Goal: Find specific page/section: Find specific page/section

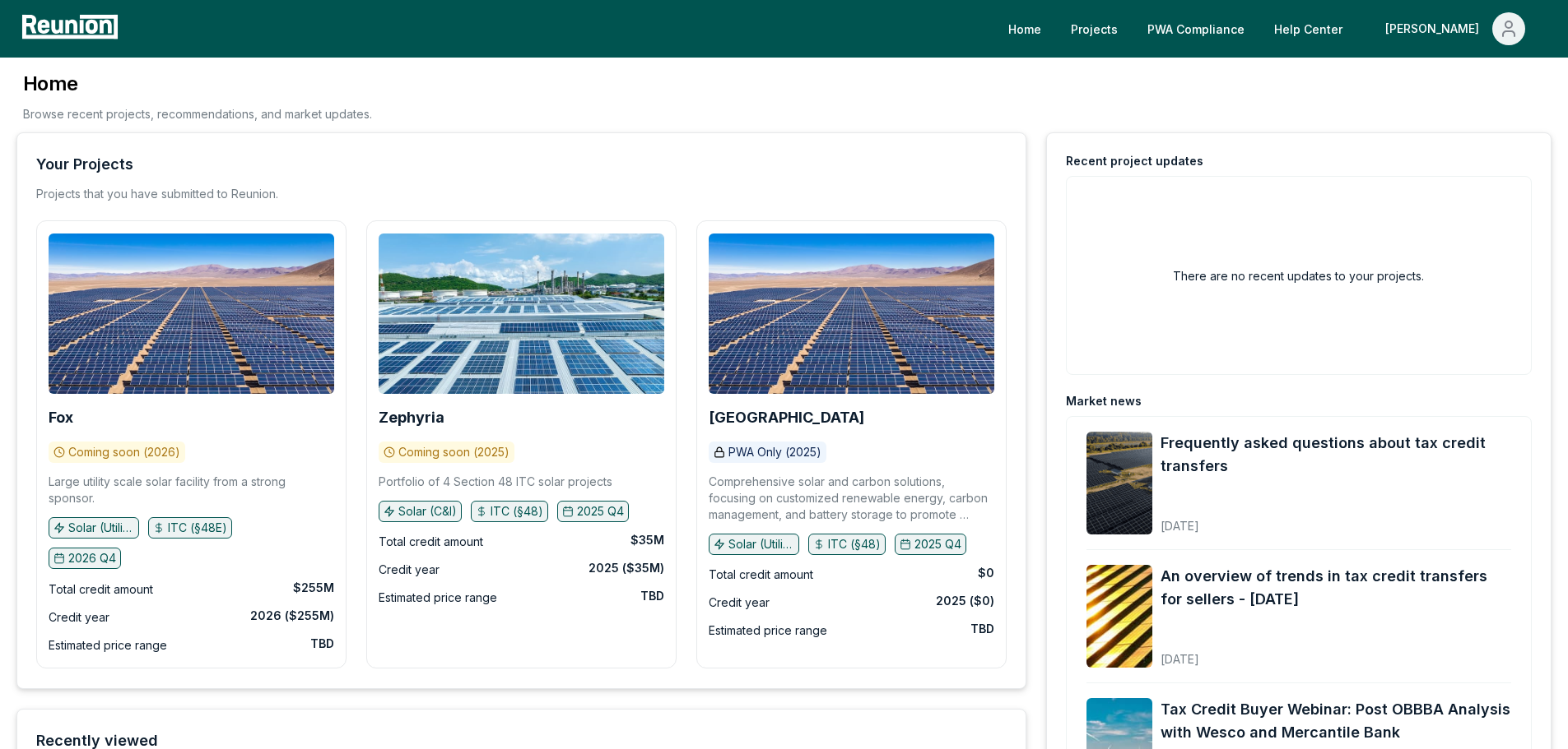
click at [785, 403] on div "Moore County PWA Only (2025) Comprehensive solar and carbon solutions, focusing…" at bounding box center [851, 436] width 286 height 407
click at [786, 412] on b "[GEOGRAPHIC_DATA]" at bounding box center [786, 417] width 156 height 17
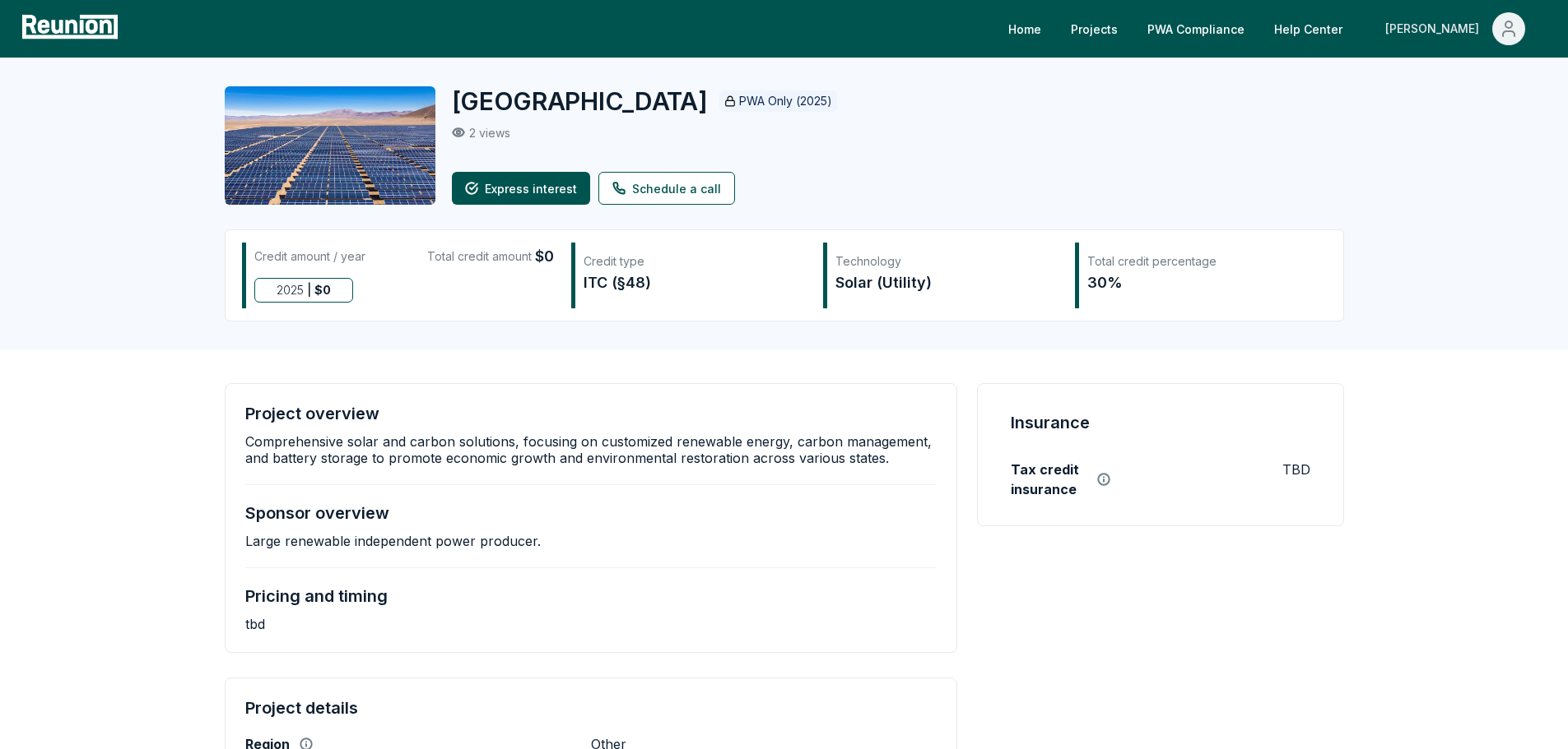
click at [1516, 27] on icon "Main" at bounding box center [1508, 28] width 20 height 20
click at [1258, 26] on link "PWA Compliance" at bounding box center [1196, 28] width 123 height 33
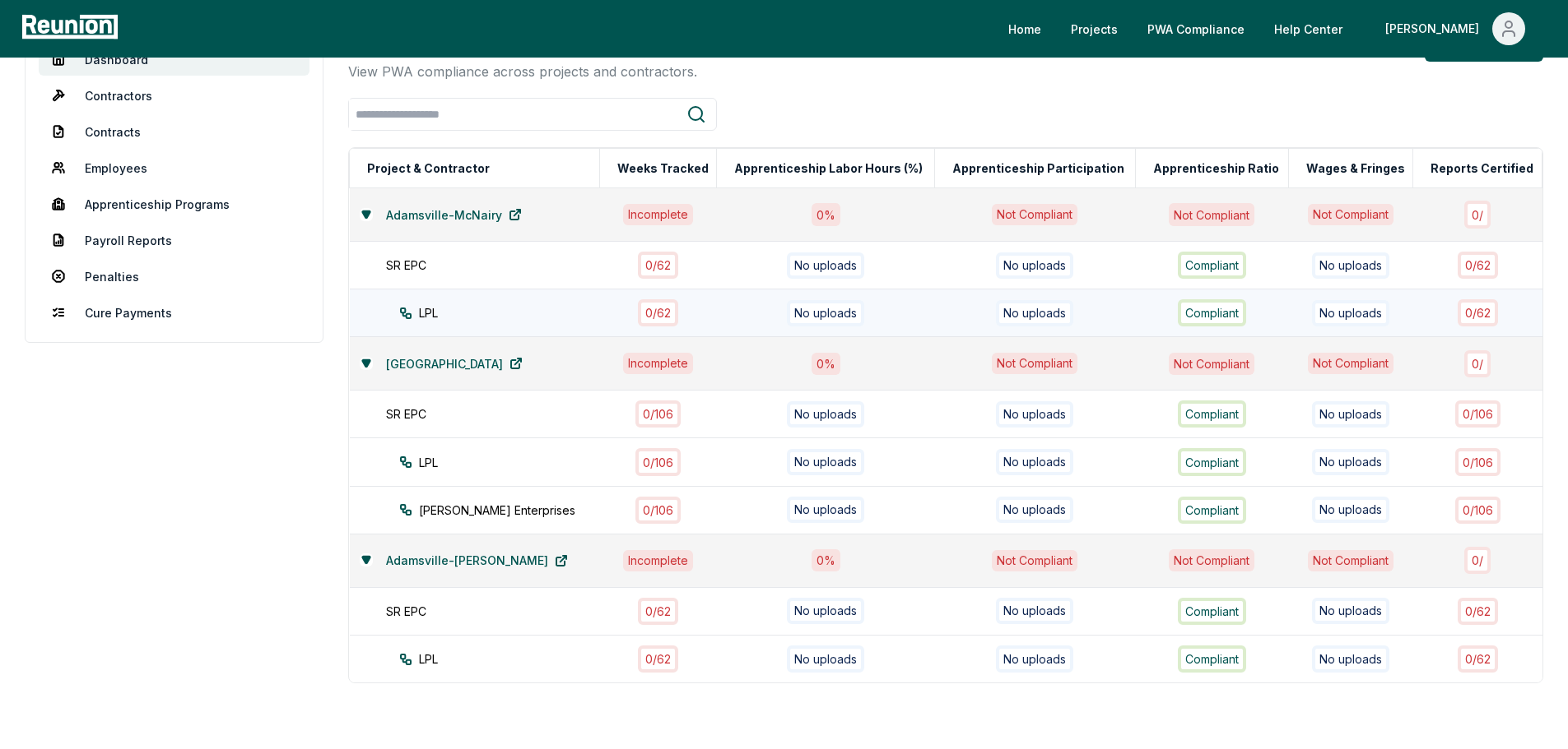
scroll to position [82, 0]
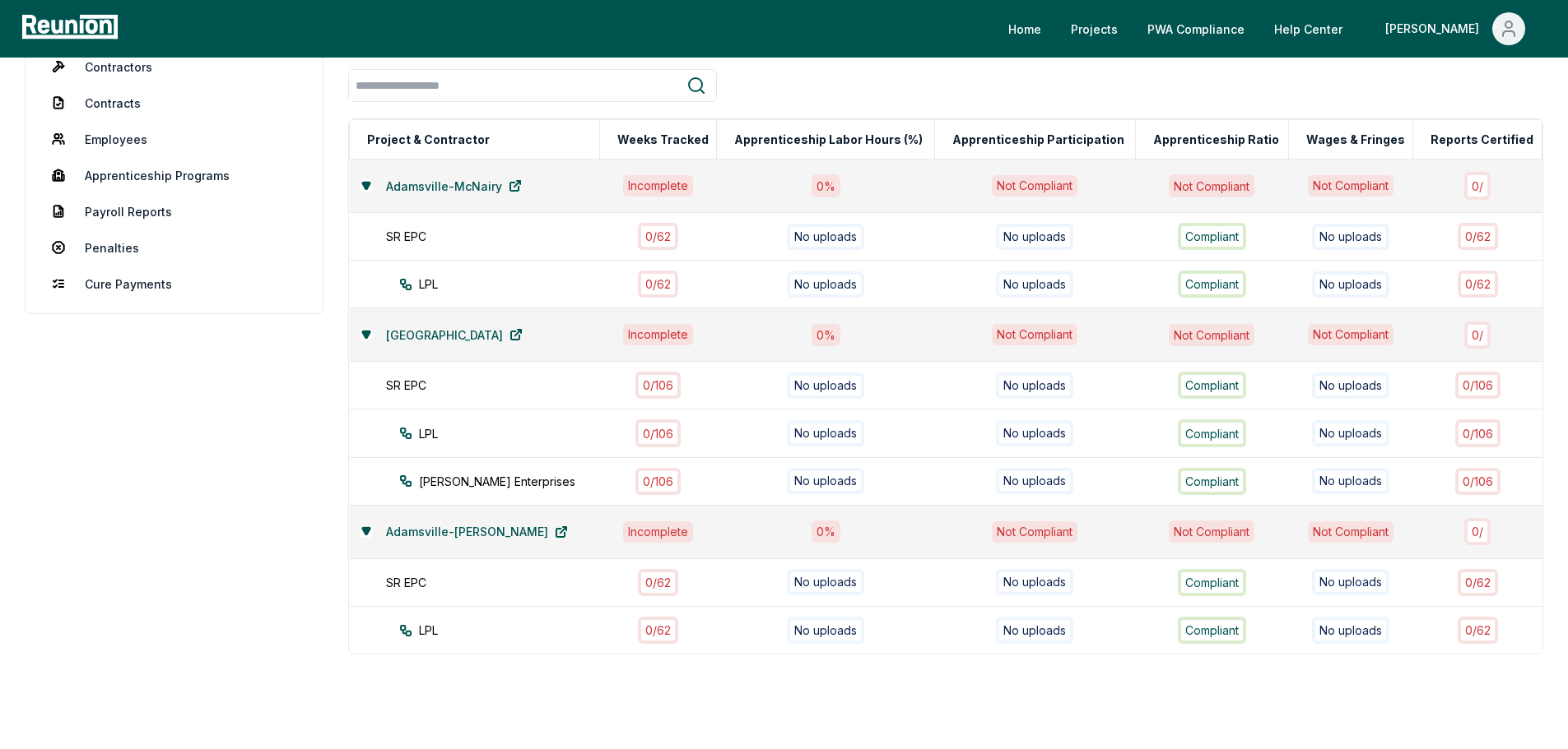
click at [182, 489] on aside "Dashboard Contractors Contracts Employees [DEMOGRAPHIC_DATA] Programs Payroll R…" at bounding box center [174, 393] width 299 height 786
drag, startPoint x: 176, startPoint y: 539, endPoint x: 194, endPoint y: 618, distance: 81.0
click at [176, 539] on aside "Dashboard Contractors Contracts Employees [DEMOGRAPHIC_DATA] Programs Payroll R…" at bounding box center [174, 393] width 299 height 786
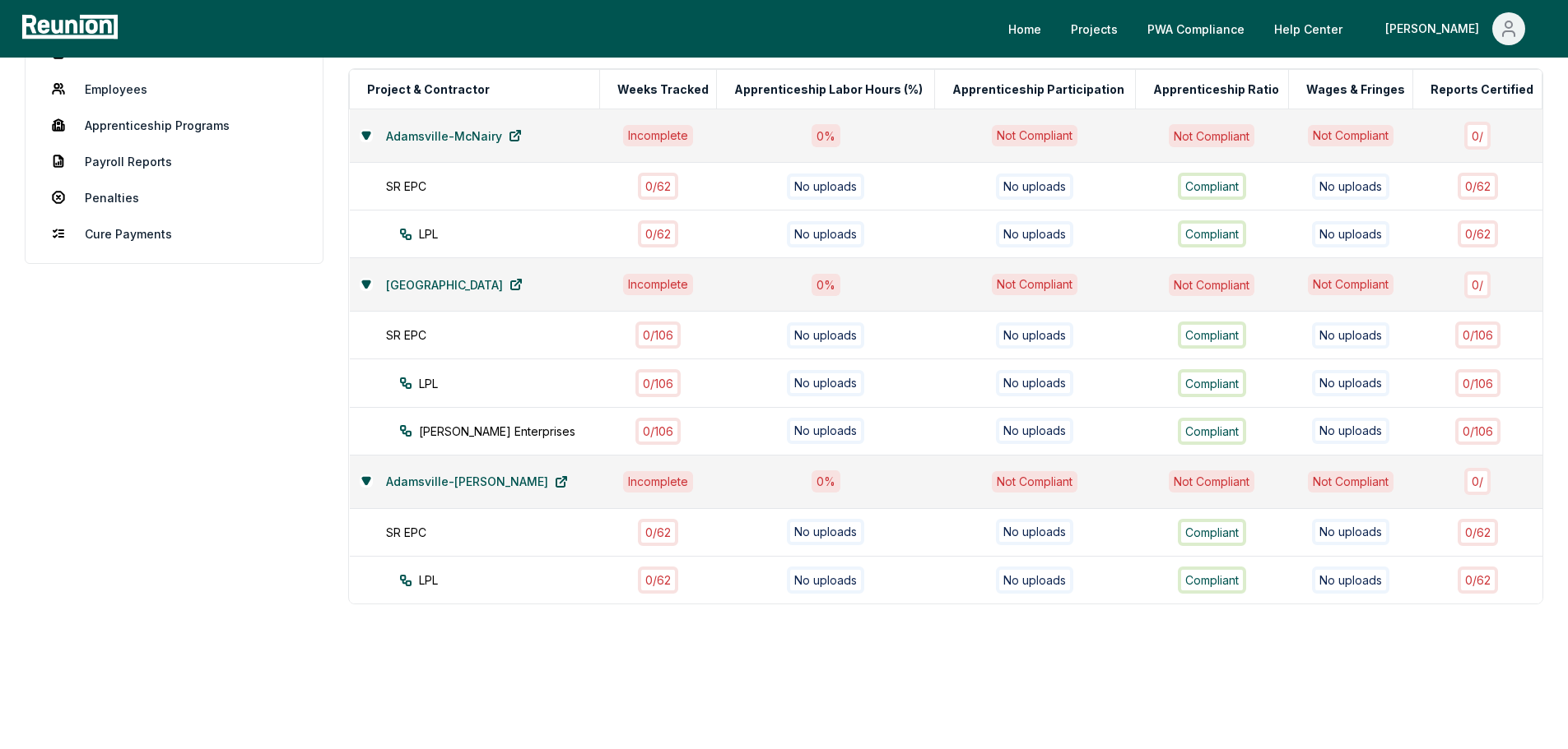
scroll to position [156, 0]
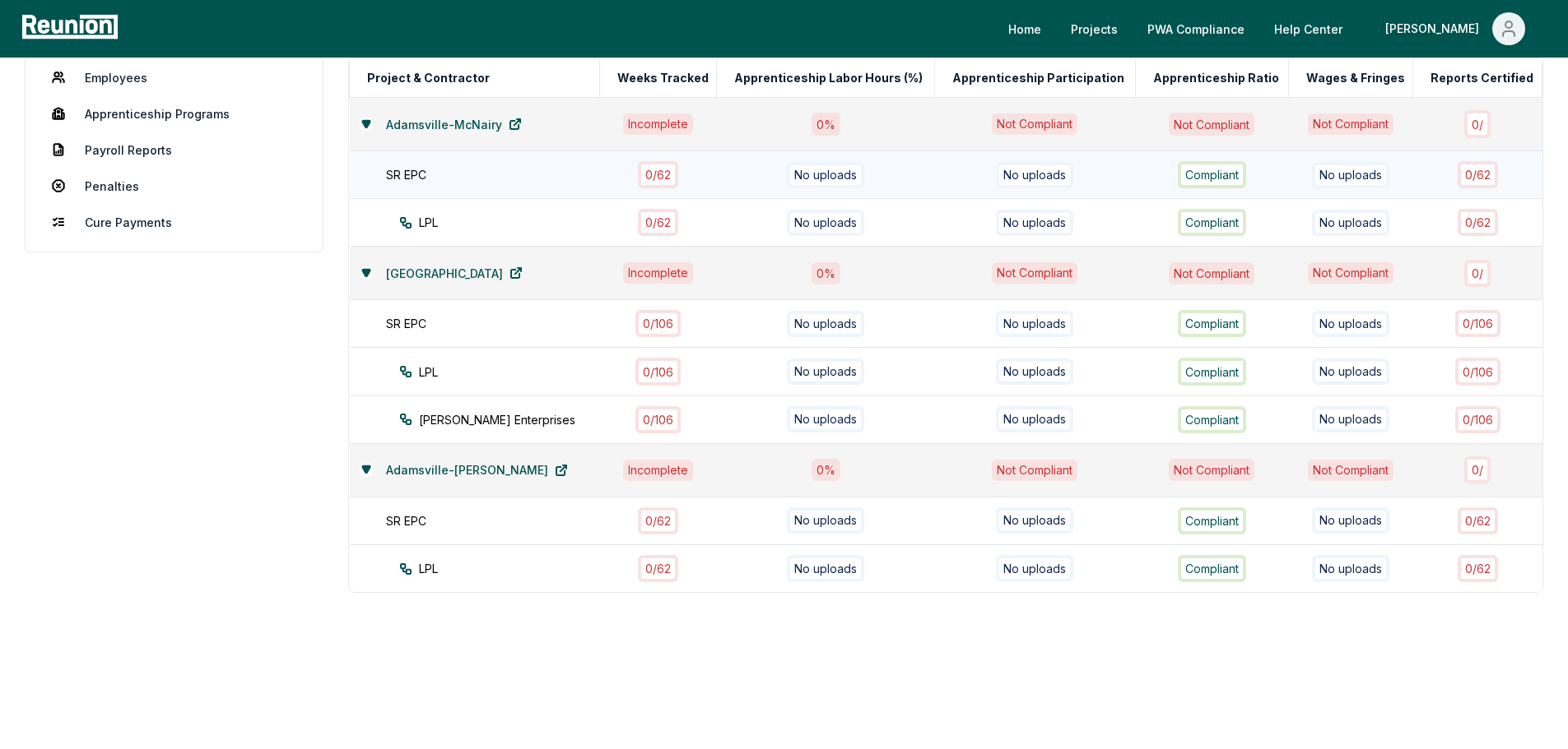
click at [1322, 162] on div "No uploads" at bounding box center [1351, 175] width 78 height 27
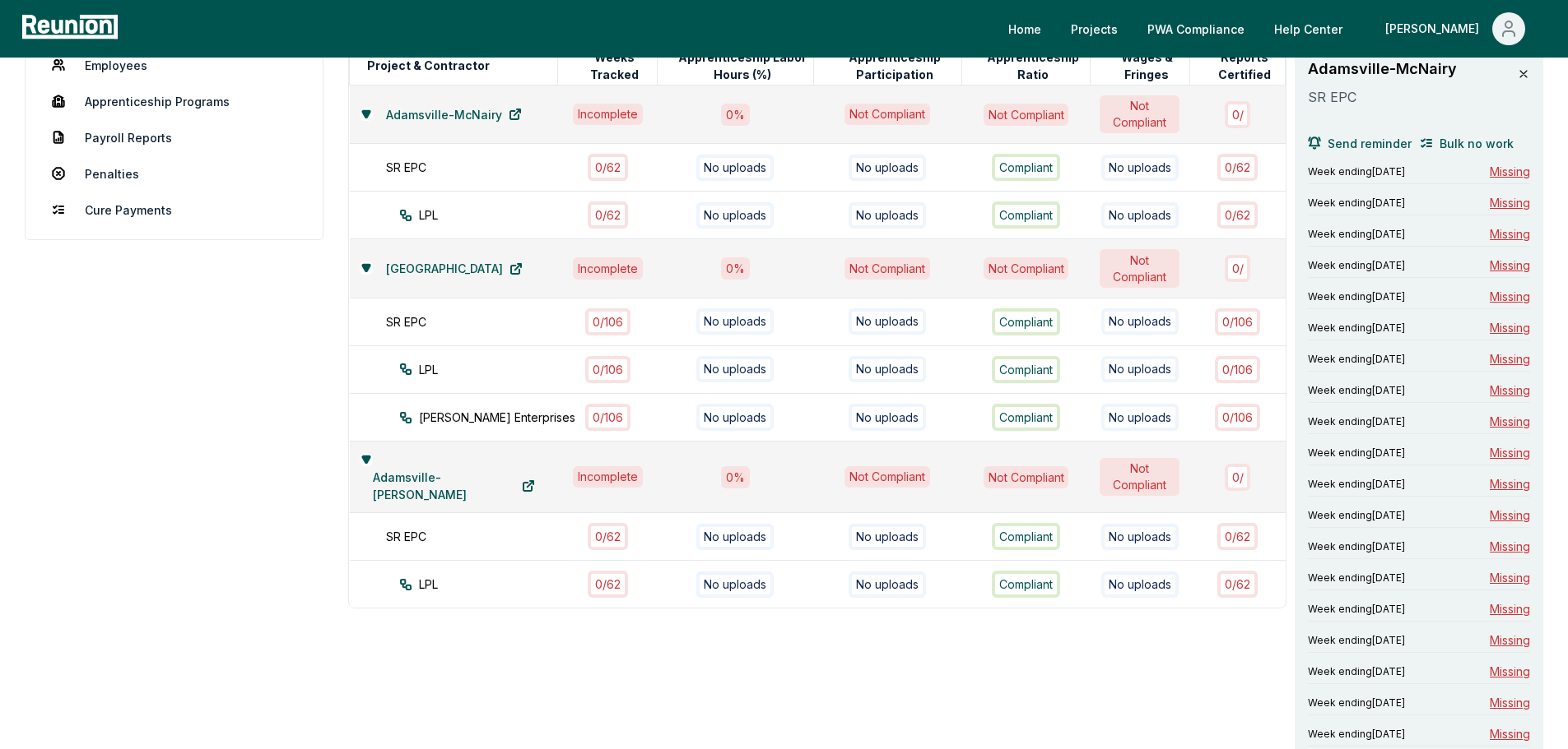
drag, startPoint x: 1521, startPoint y: 72, endPoint x: 1357, endPoint y: 64, distance: 164.2
click at [1374, 64] on div "Adamsville-McNairy SR EPC Send reminder Bulk no work" at bounding box center [1419, 109] width 222 height 102
click at [101, 134] on link "Payroll Reports" at bounding box center [174, 137] width 270 height 33
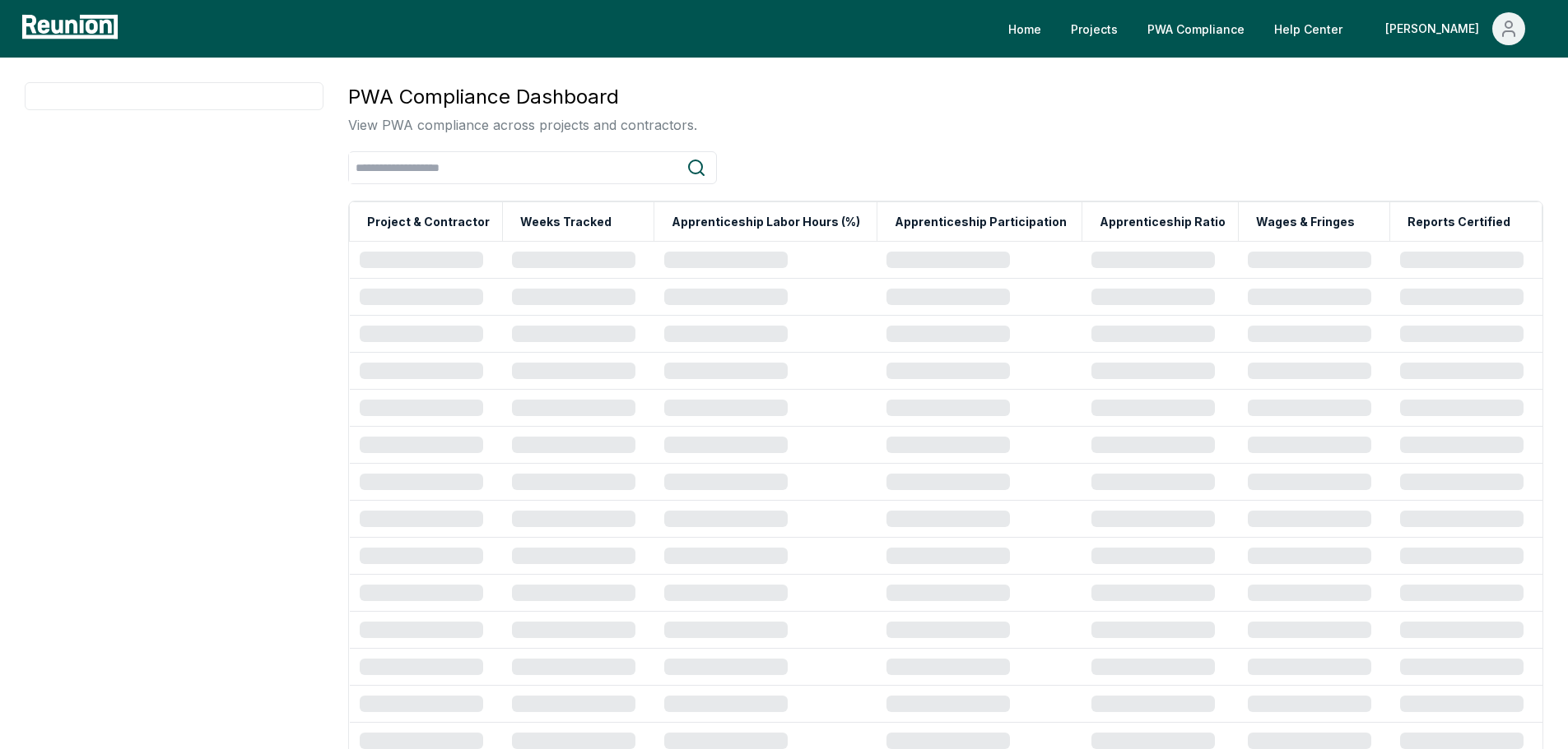
scroll to position [156, 0]
